Goal: Information Seeking & Learning: Find contact information

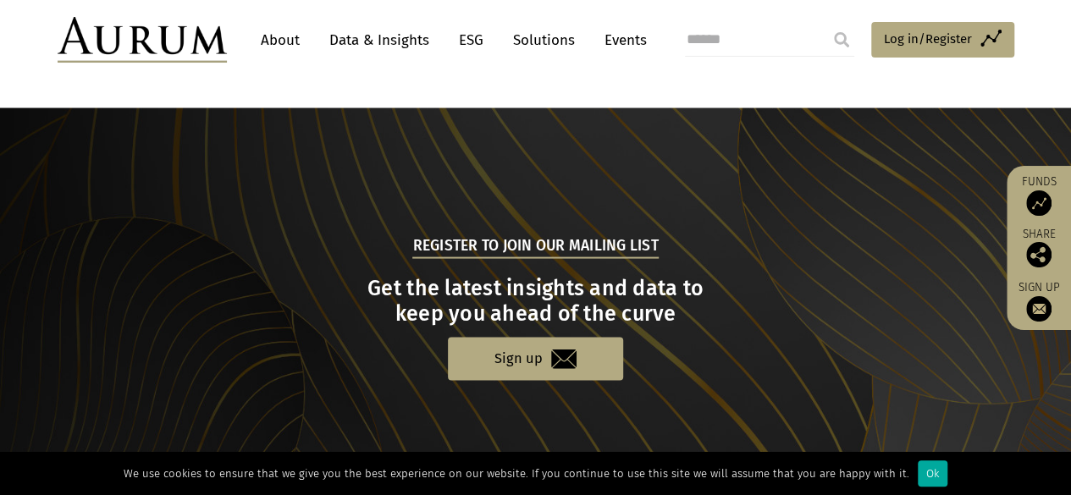
scroll to position [1845, 0]
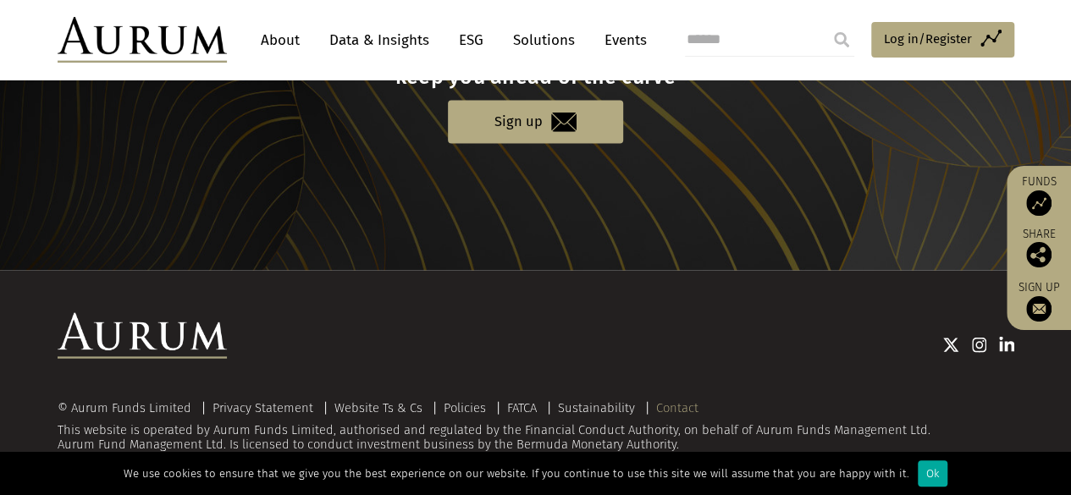
click at [669, 407] on link "Contact" at bounding box center [677, 407] width 42 height 15
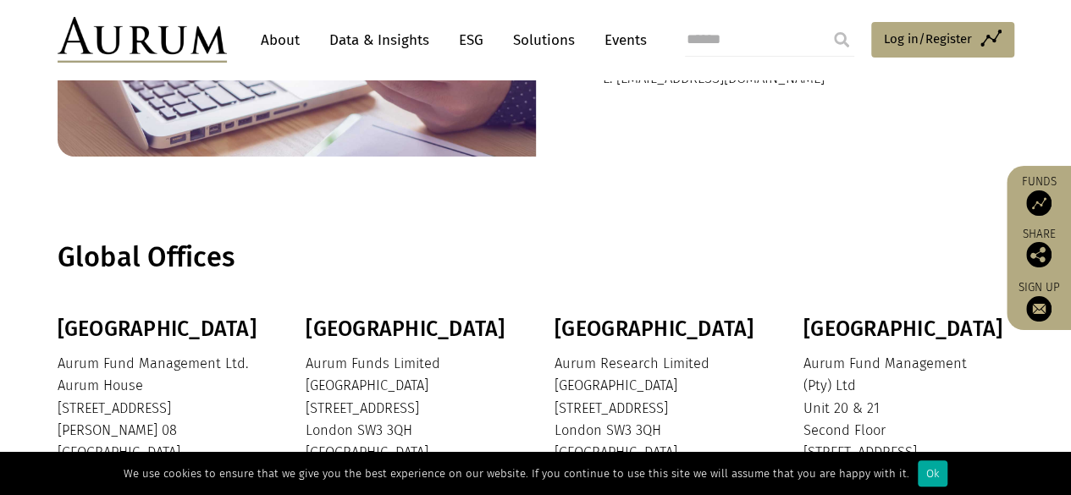
scroll to position [511, 0]
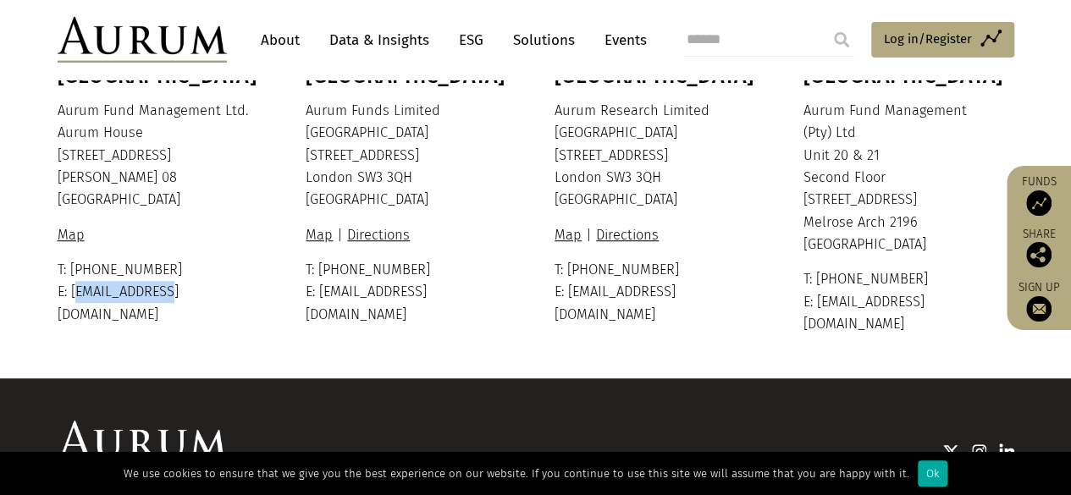
drag, startPoint x: 176, startPoint y: 297, endPoint x: 72, endPoint y: 294, distance: 104.2
click at [72, 294] on p "T: +1 441 292 6952 E: info@aurum.bm" at bounding box center [161, 292] width 207 height 67
click at [256, 182] on p "Aurum Fund Management Ltd. Aurum House 35 Richmond Road Hamilton HM 08 Bermuda" at bounding box center [161, 156] width 207 height 112
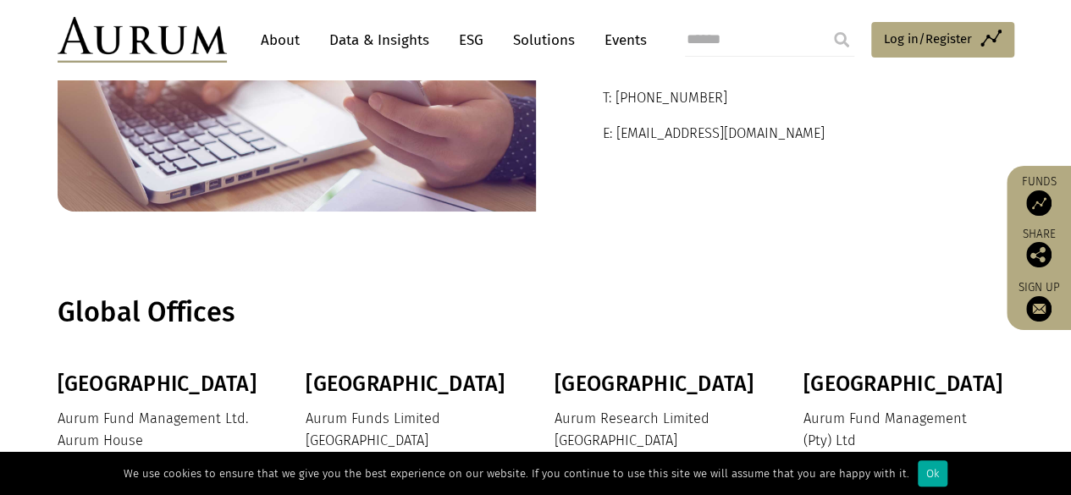
scroll to position [173, 0]
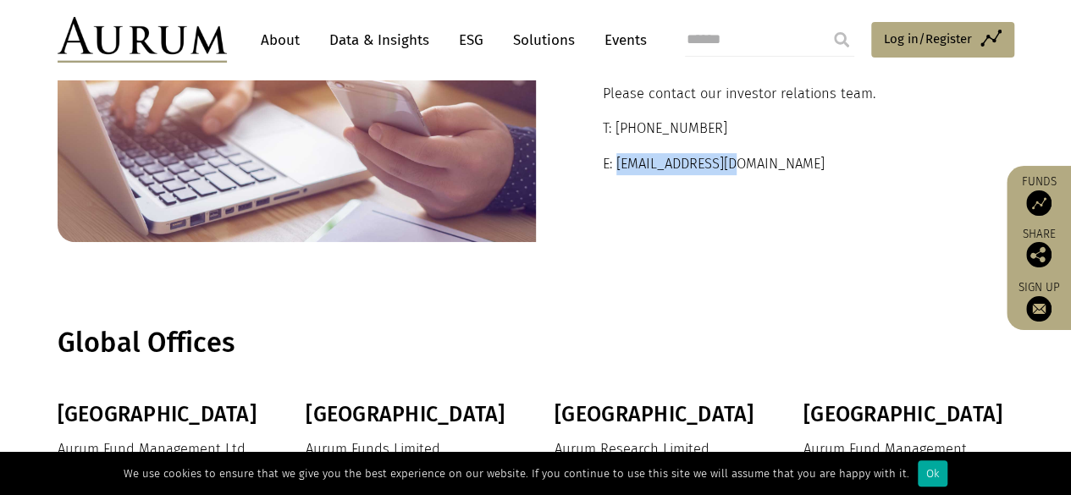
drag, startPoint x: 747, startPoint y: 168, endPoint x: 617, endPoint y: 158, distance: 129.9
click at [617, 158] on p "E: ir@aurumfunds.com" at bounding box center [775, 164] width 345 height 22
copy p "ir@aurumfunds.com"
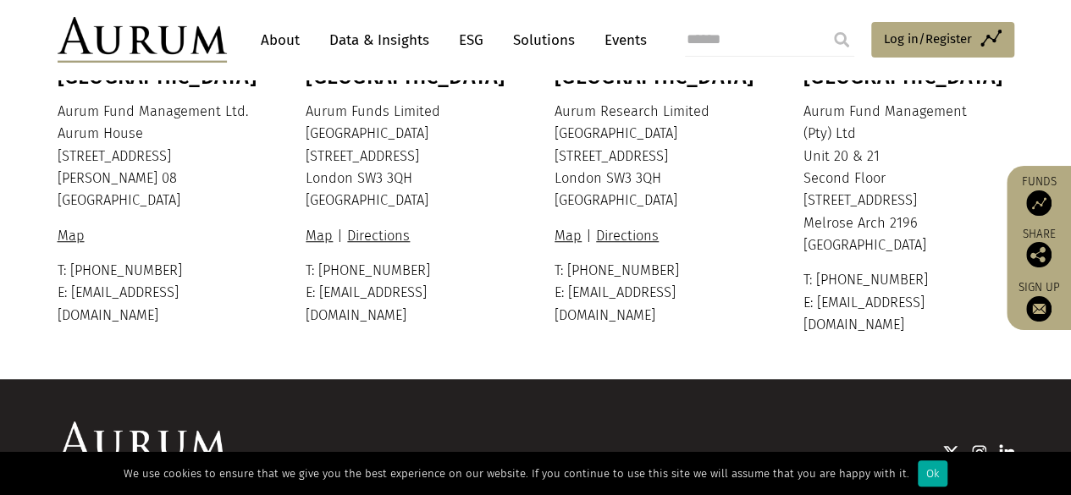
scroll to position [511, 0]
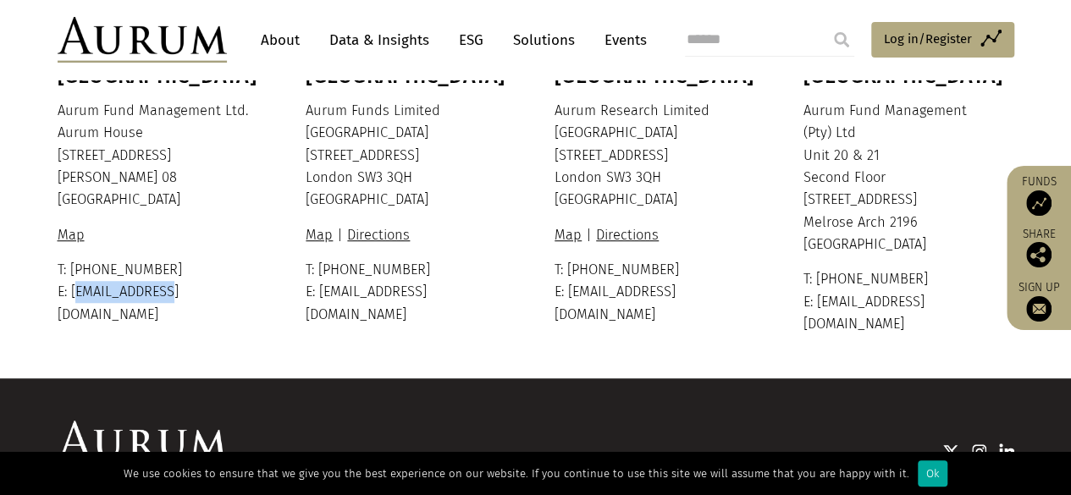
drag, startPoint x: 185, startPoint y: 286, endPoint x: 69, endPoint y: 291, distance: 116.1
click at [69, 291] on p "T: +1 441 292 6952 E: info@aurum.bm" at bounding box center [161, 292] width 207 height 67
copy p "info@aurum.bm"
drag, startPoint x: 449, startPoint y: 302, endPoint x: 319, endPoint y: 299, distance: 129.6
click at [319, 299] on div "Bermuda Aurum Fund Management Ltd. Aurum House 35 Richmond Road Hamilton HM 08 …" at bounding box center [536, 199] width 990 height 272
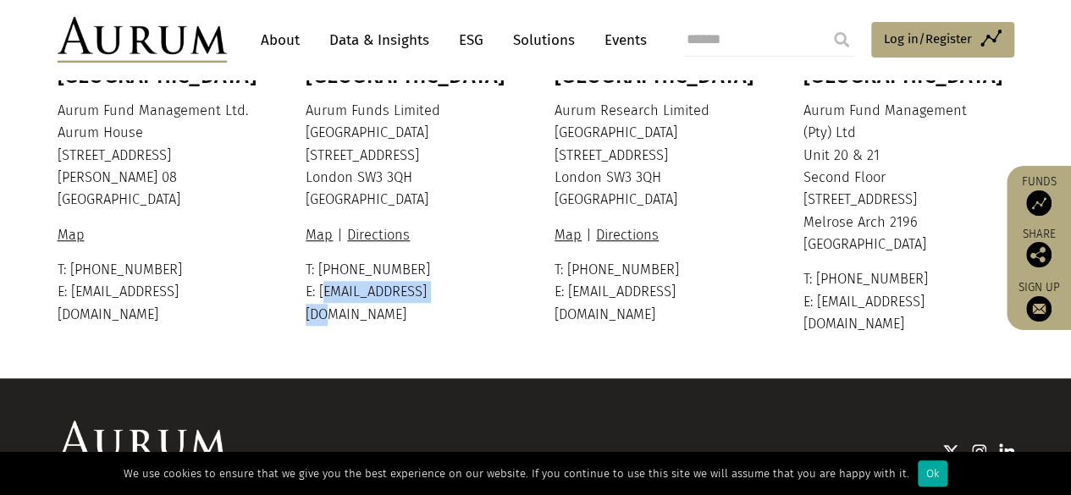
copy p "ir@aurumfunds.com"
drag, startPoint x: 677, startPoint y: 297, endPoint x: 566, endPoint y: 290, distance: 111.1
click at [566, 290] on p "T: +44 20 7589 8899 E: info@aurum.com" at bounding box center [657, 292] width 207 height 67
copy p "info@aurum.com"
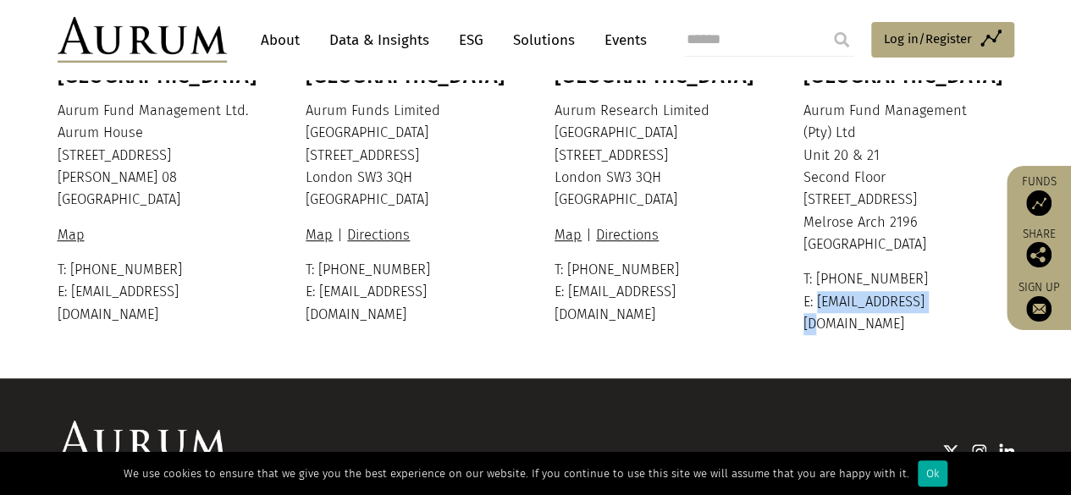
drag, startPoint x: 935, startPoint y: 304, endPoint x: 810, endPoint y: 292, distance: 125.0
click at [810, 292] on p "T: +27 11 325 4820 E: info@aurum.co.za" at bounding box center [906, 301] width 207 height 67
click at [819, 301] on p "T: +27 11 325 4820 E: info@aurum.co.za" at bounding box center [906, 301] width 207 height 67
drag, startPoint x: 935, startPoint y: 307, endPoint x: 818, endPoint y: 306, distance: 117.7
click at [818, 306] on p "T: +27 11 325 4820 E: info@aurum.co.za" at bounding box center [906, 301] width 207 height 67
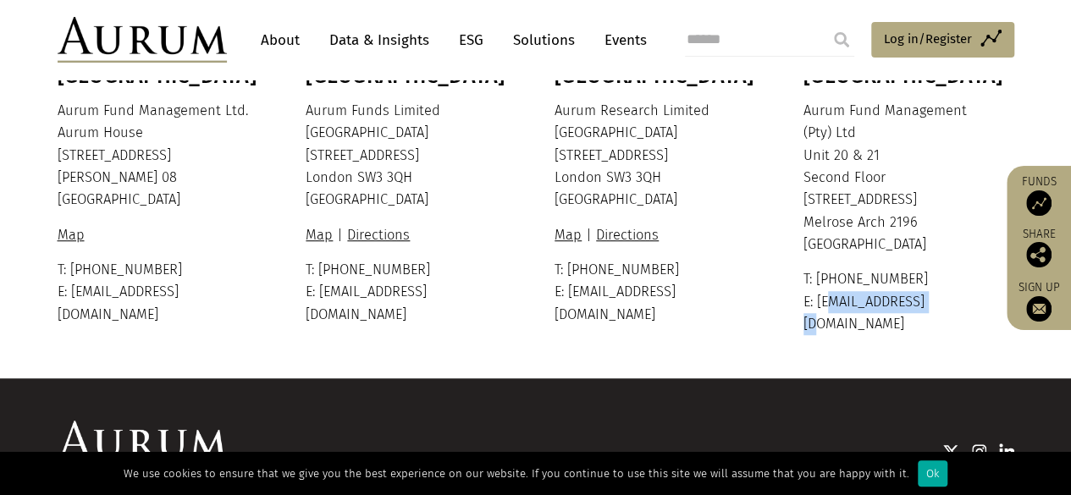
click at [927, 294] on p "T: +27 11 325 4820 E: info@aurum.co.za" at bounding box center [906, 301] width 207 height 67
drag, startPoint x: 926, startPoint y: 295, endPoint x: 819, endPoint y: 302, distance: 106.9
click at [819, 302] on p "T: +27 11 325 4820 E: info@aurum.co.za" at bounding box center [906, 301] width 207 height 67
click at [720, 323] on section "Bermuda Aurum Fund Management Ltd. Aurum House 35 Richmond Road Hamilton HM 08 …" at bounding box center [535, 220] width 1071 height 314
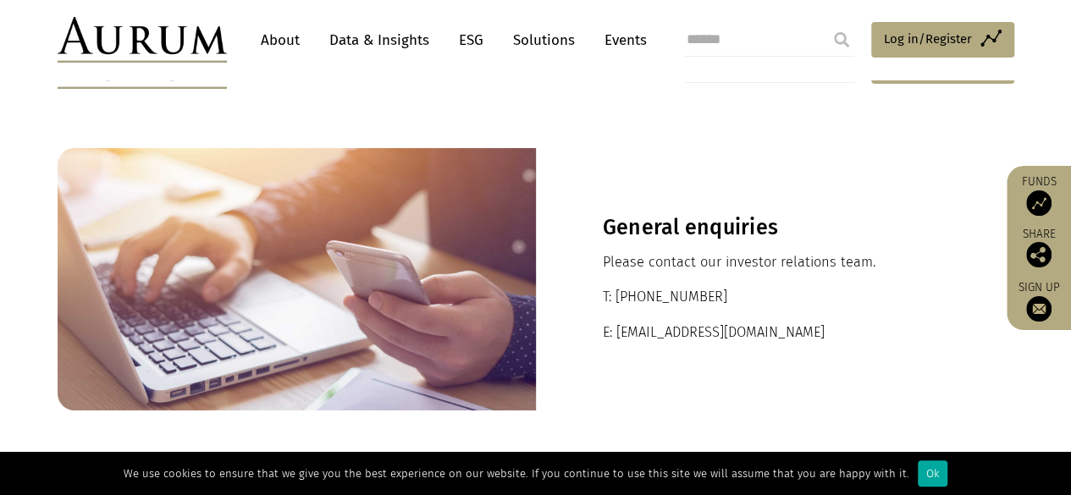
scroll to position [0, 0]
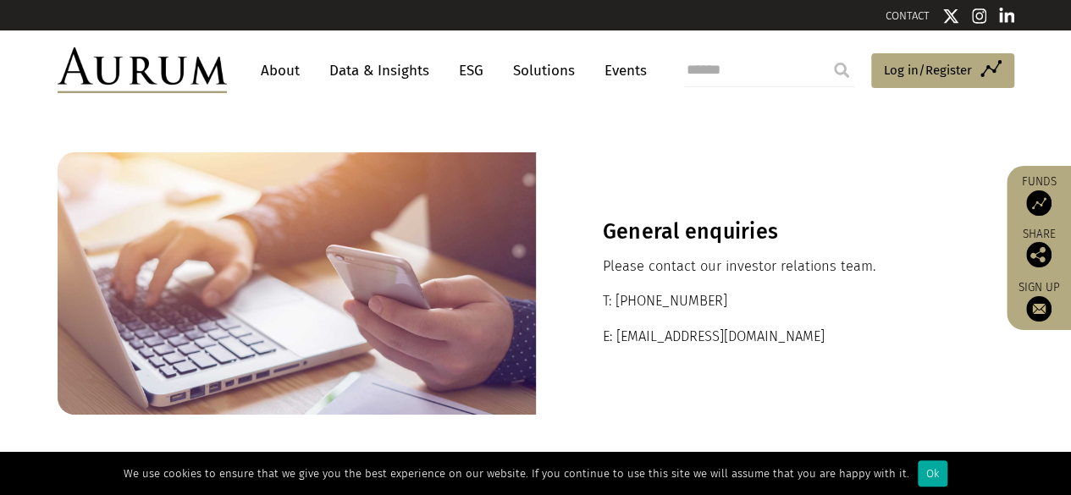
click at [283, 69] on link "About" at bounding box center [280, 70] width 56 height 31
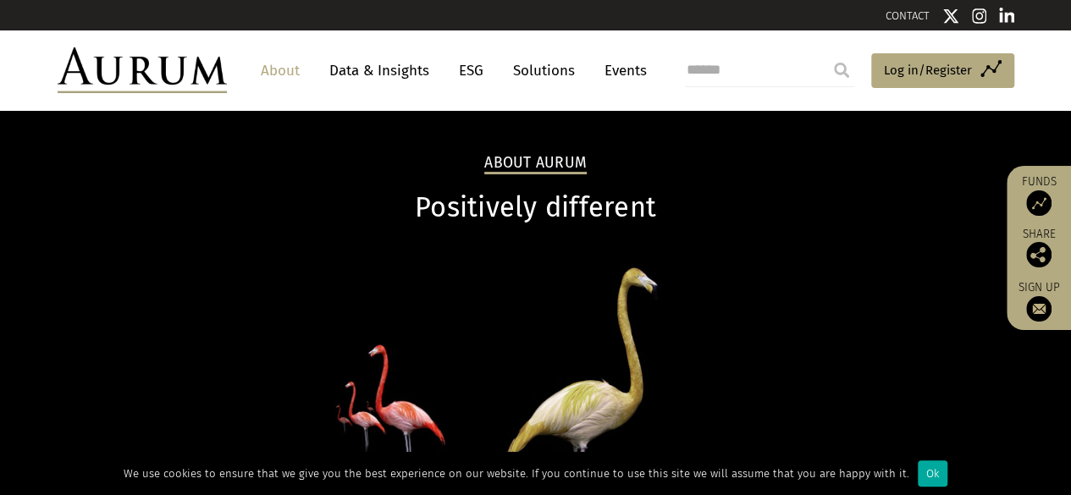
click at [147, 69] on img at bounding box center [142, 70] width 169 height 46
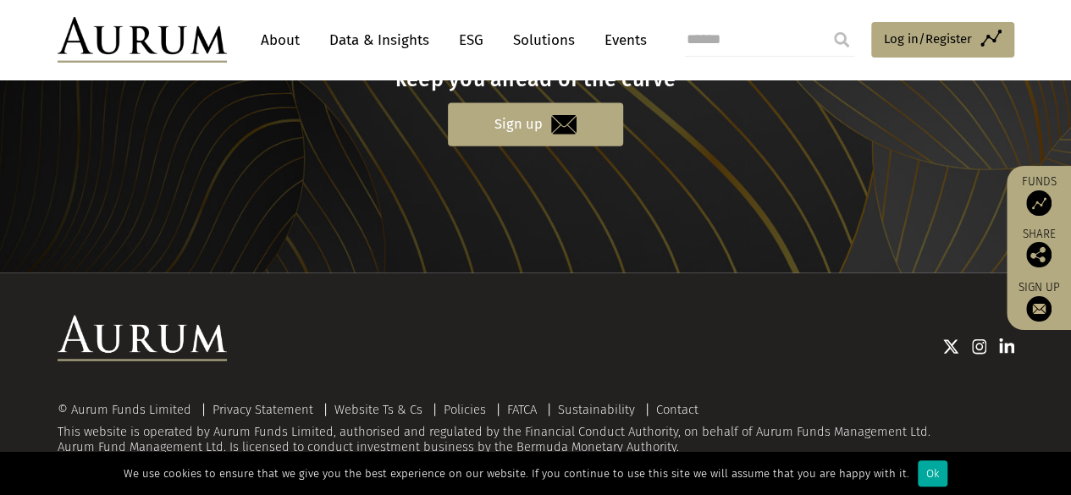
scroll to position [1870, 0]
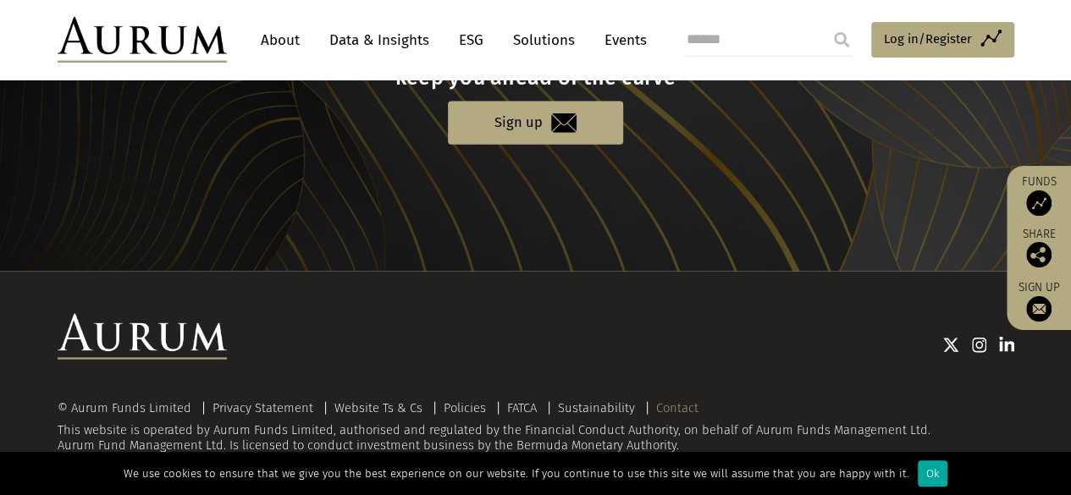
click at [676, 401] on link "Contact" at bounding box center [677, 407] width 42 height 15
